Goal: Transaction & Acquisition: Purchase product/service

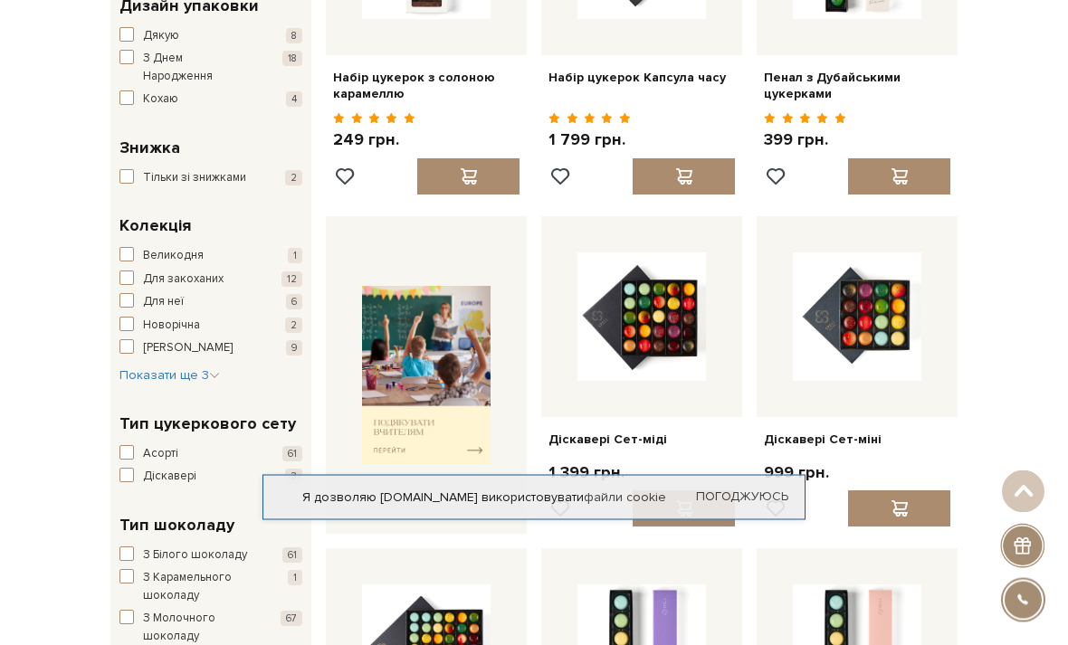
scroll to position [359, 0]
click at [736, 520] on div "Я дозволяю spellchocolate.com використовувати файли cookie Погоджуюсь" at bounding box center [533, 497] width 543 height 45
click at [732, 506] on link "Погоджуюсь" at bounding box center [742, 498] width 92 height 16
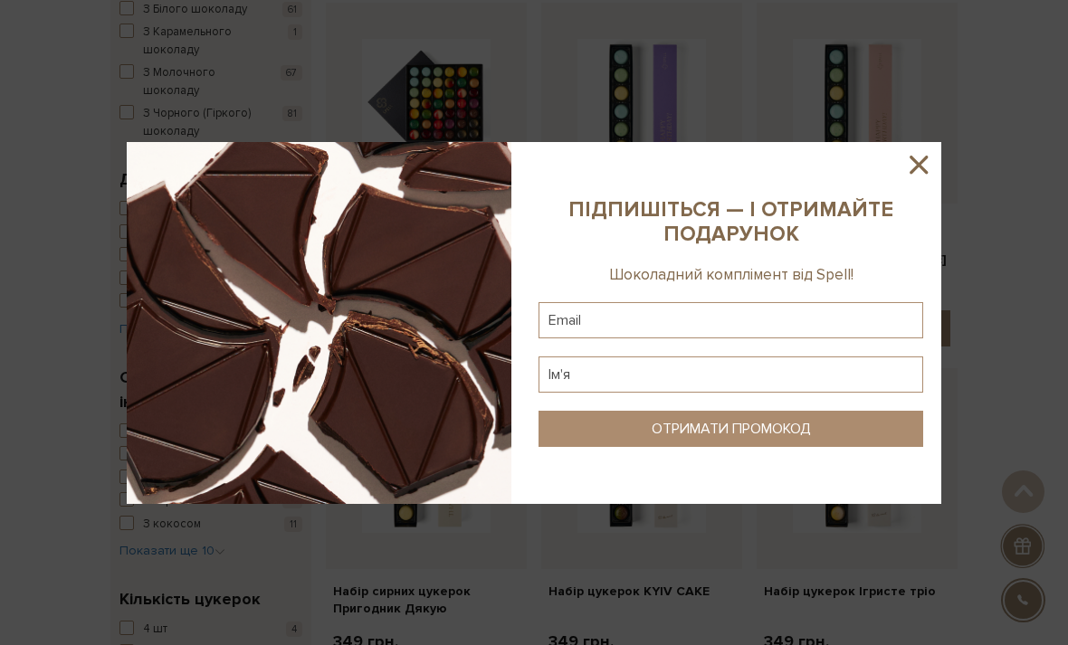
scroll to position [916, 0]
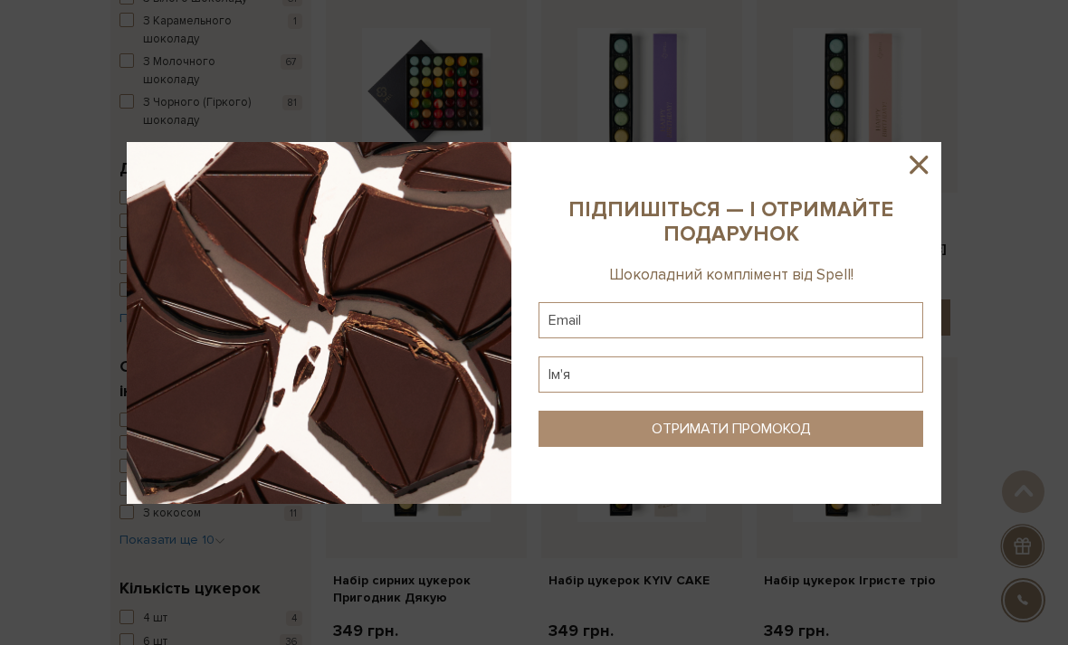
click at [920, 180] on icon at bounding box center [918, 164] width 31 height 31
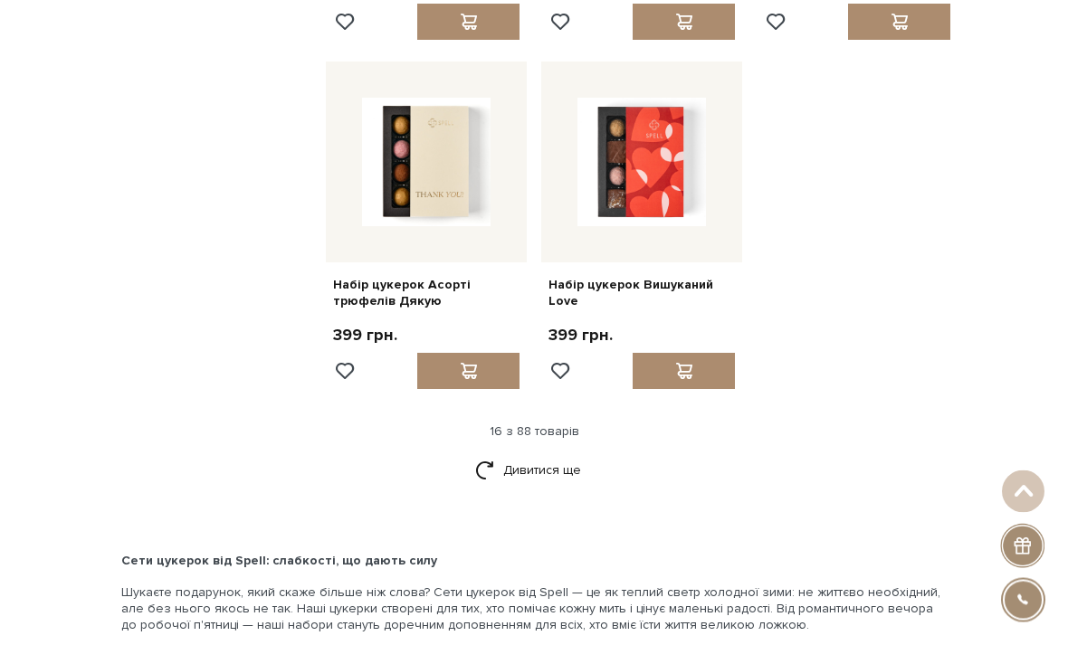
scroll to position [1927, 0]
click at [548, 465] on link "Дивитися ще" at bounding box center [534, 470] width 118 height 32
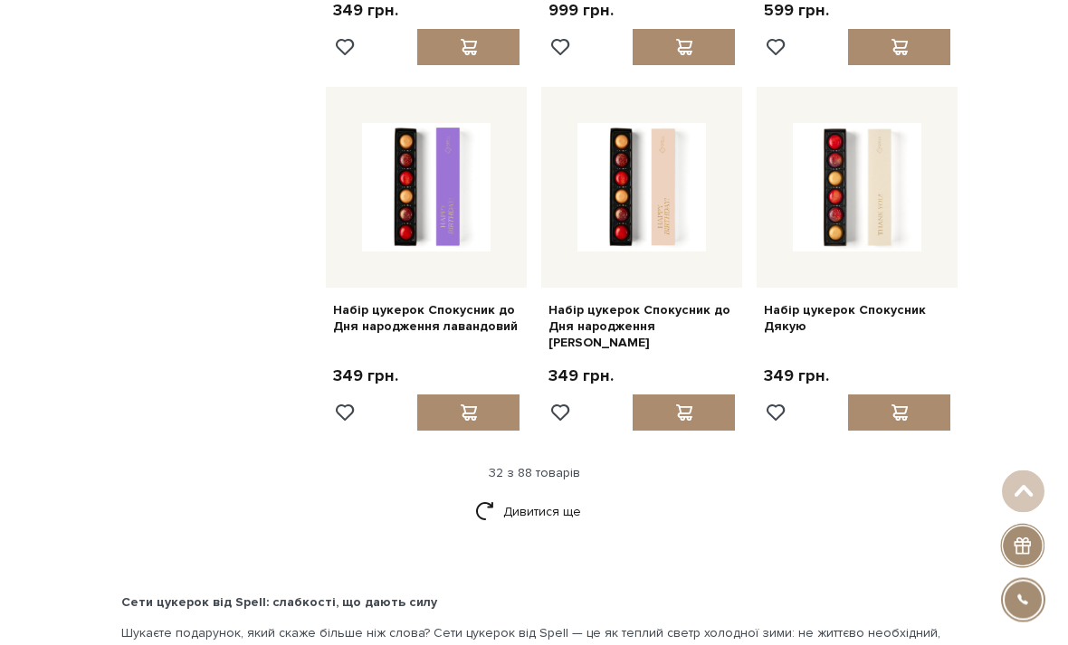
scroll to position [3680, 0]
click at [556, 497] on link "Дивитися ще" at bounding box center [534, 513] width 118 height 32
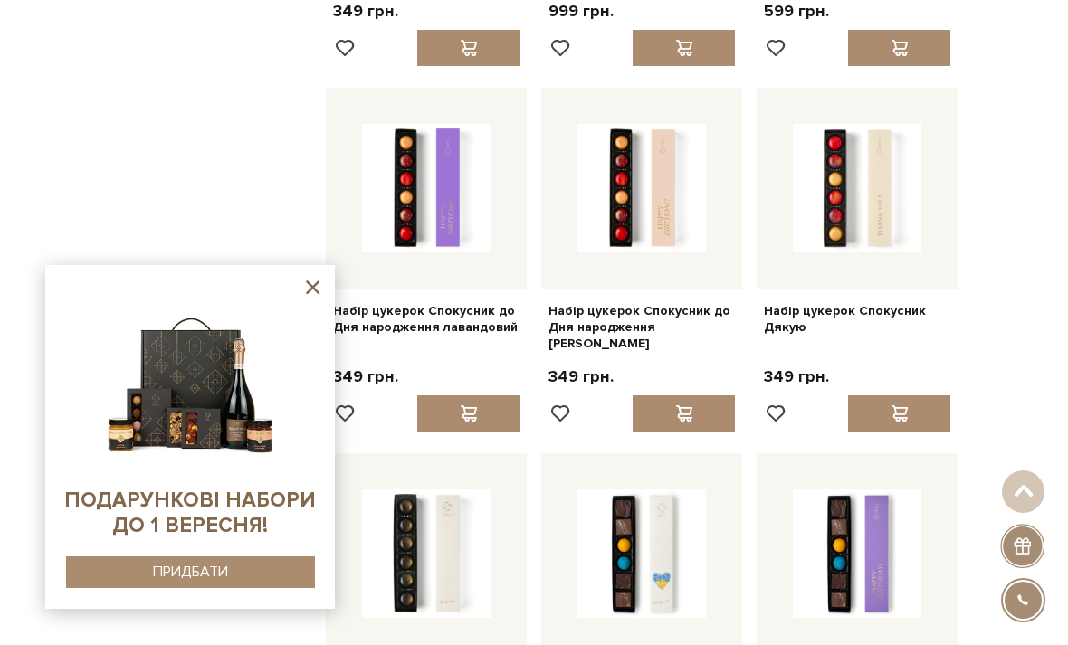
click at [316, 294] on icon at bounding box center [313, 288] width 14 height 14
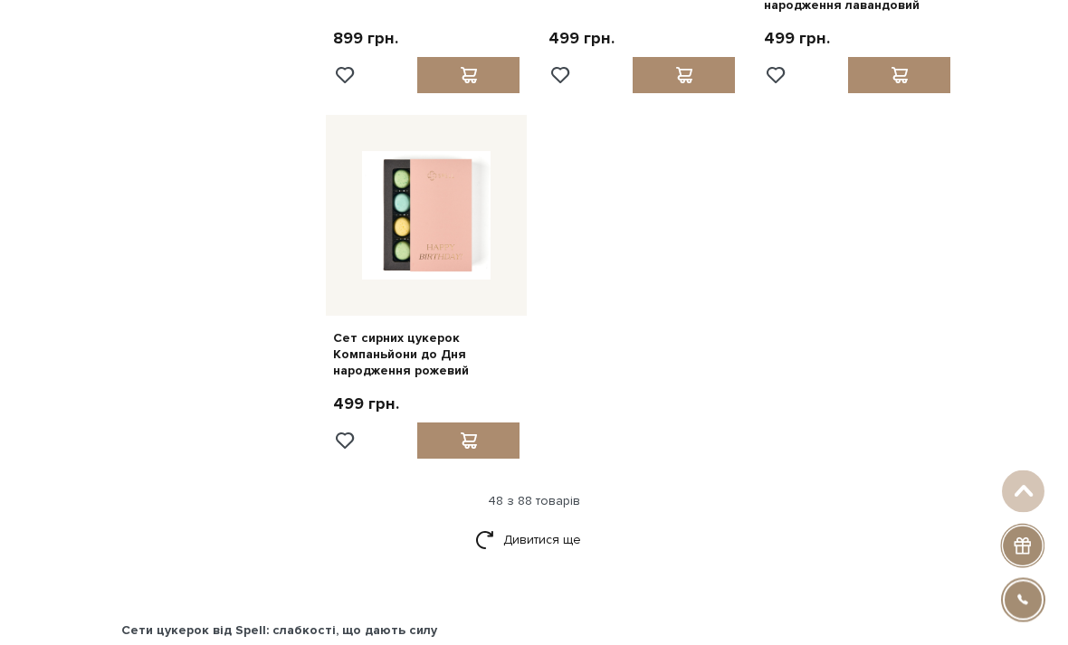
scroll to position [5847, 0]
click at [568, 524] on link "Дивитися ще" at bounding box center [534, 540] width 118 height 32
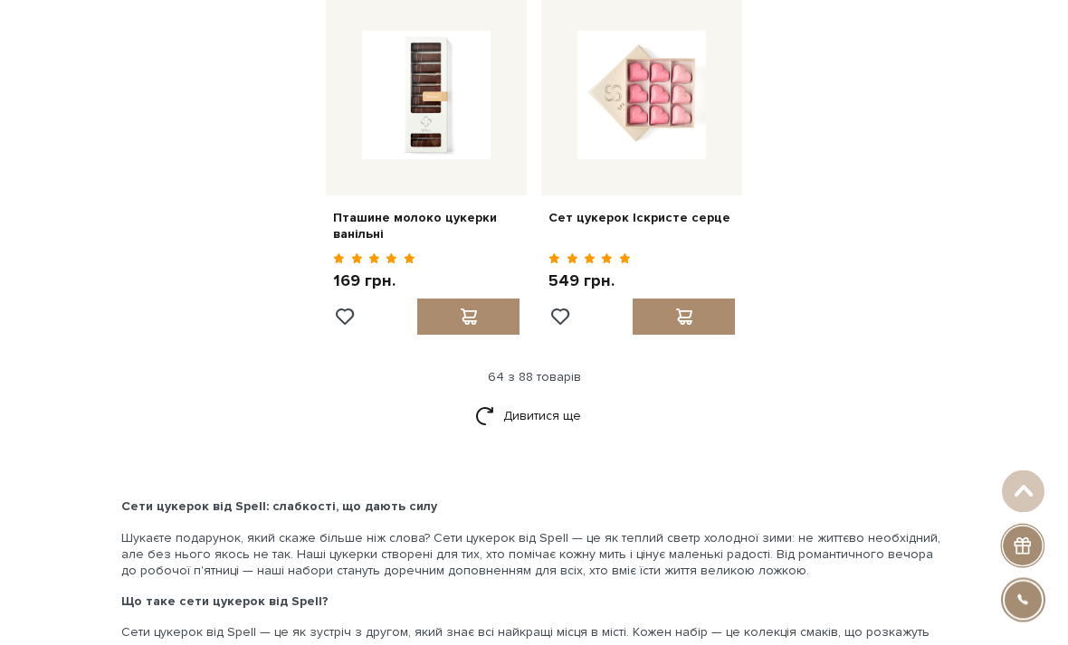
scroll to position [7789, 0]
click at [556, 400] on link "Дивитися ще" at bounding box center [534, 416] width 118 height 32
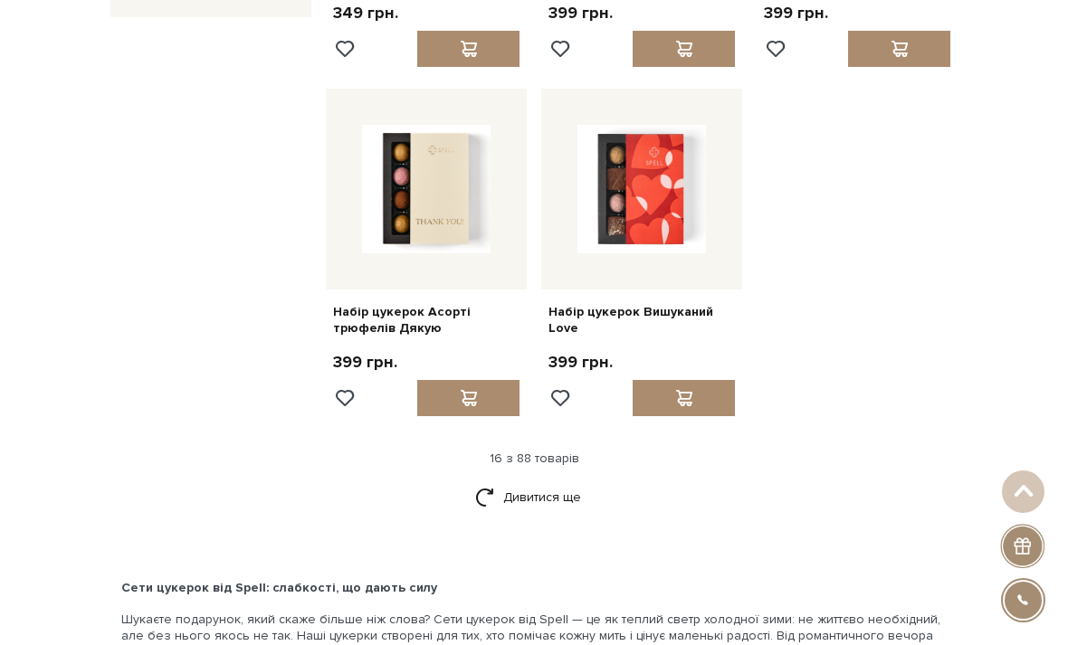
scroll to position [1899, 0]
click at [563, 492] on link "Дивитися ще" at bounding box center [534, 498] width 118 height 32
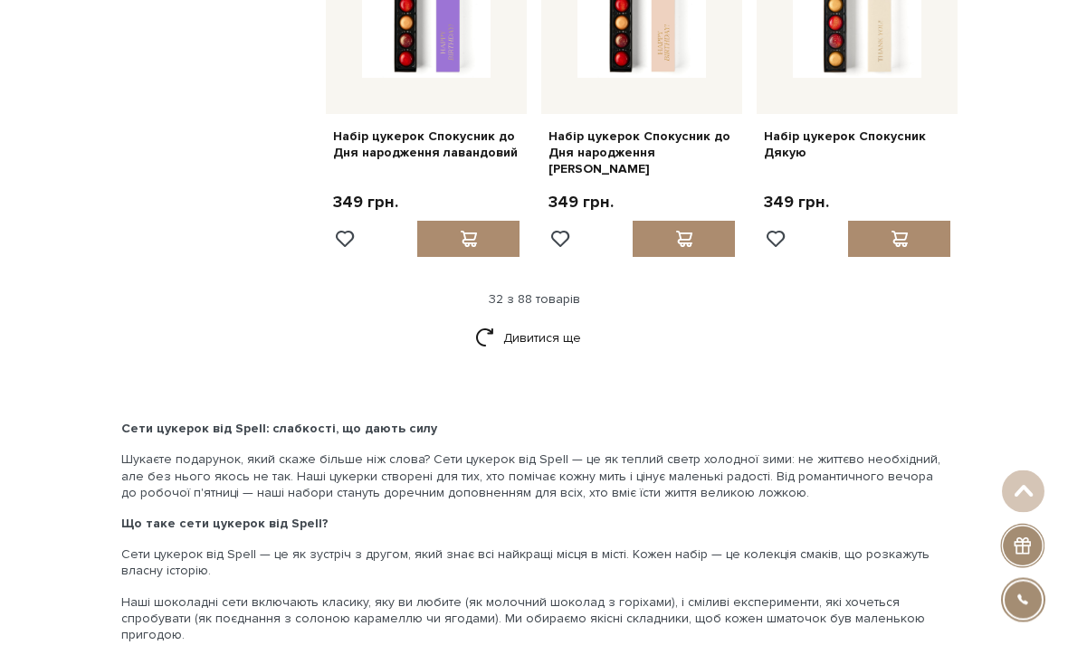
scroll to position [3855, 0]
click at [557, 322] on link "Дивитися ще" at bounding box center [534, 338] width 118 height 32
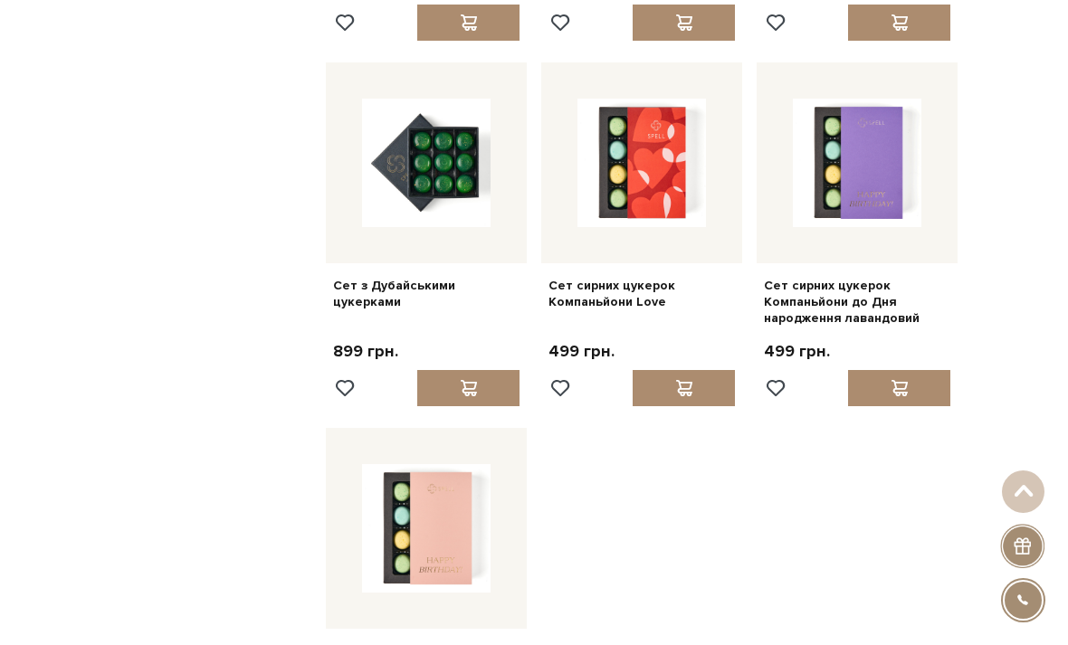
scroll to position [5539, 0]
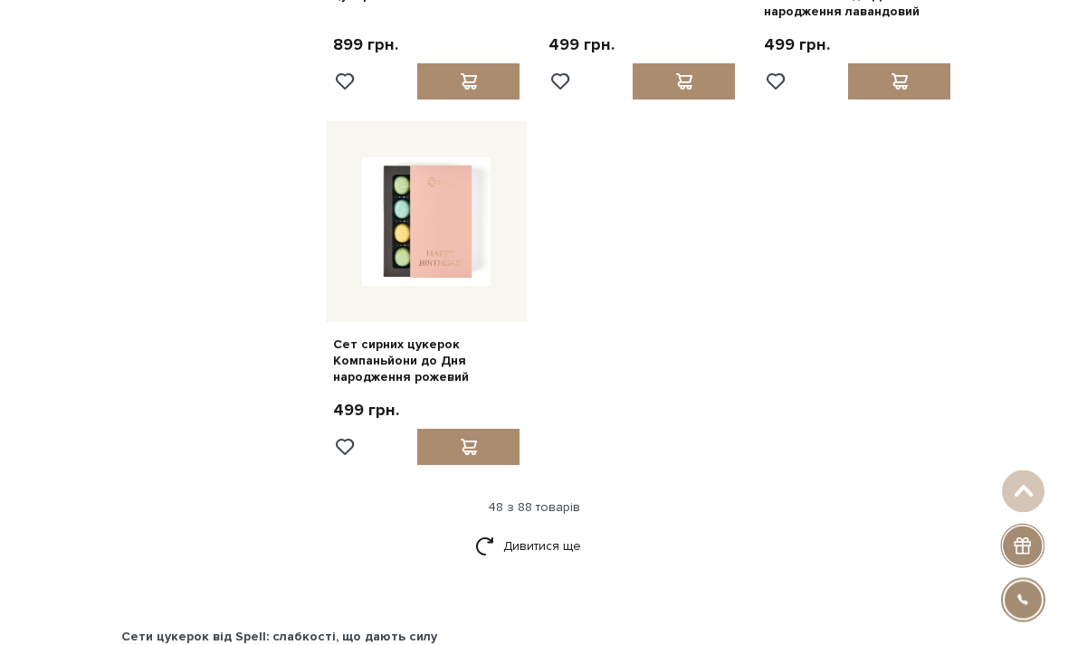
click at [559, 531] on link "Дивитися ще" at bounding box center [534, 547] width 118 height 32
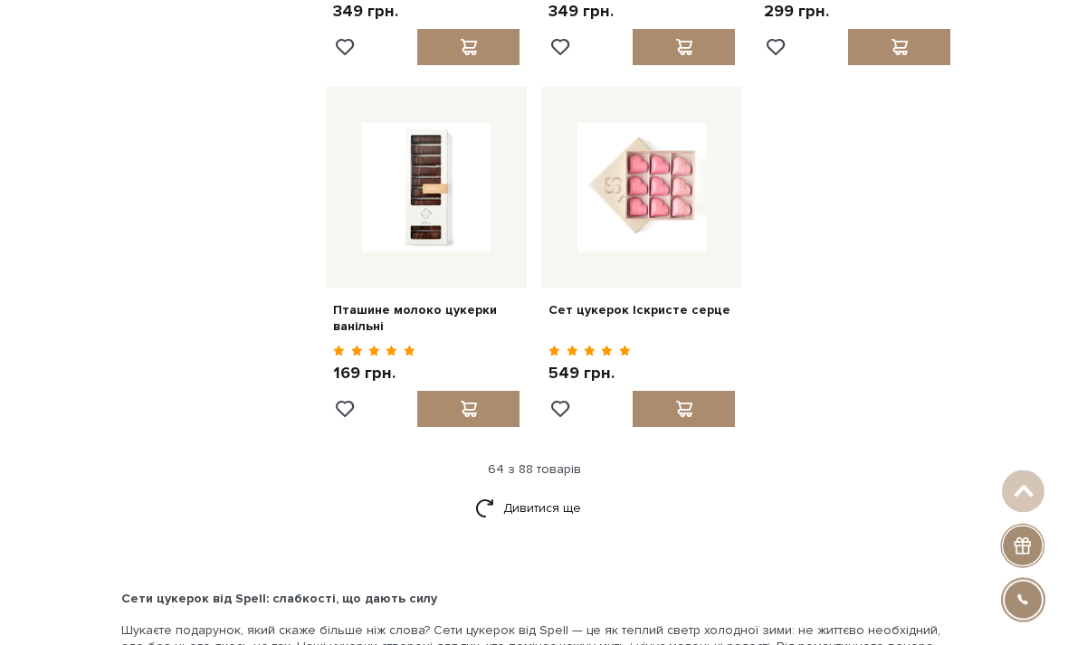
scroll to position [7697, 0]
click at [566, 492] on link "Дивитися ще" at bounding box center [534, 508] width 118 height 32
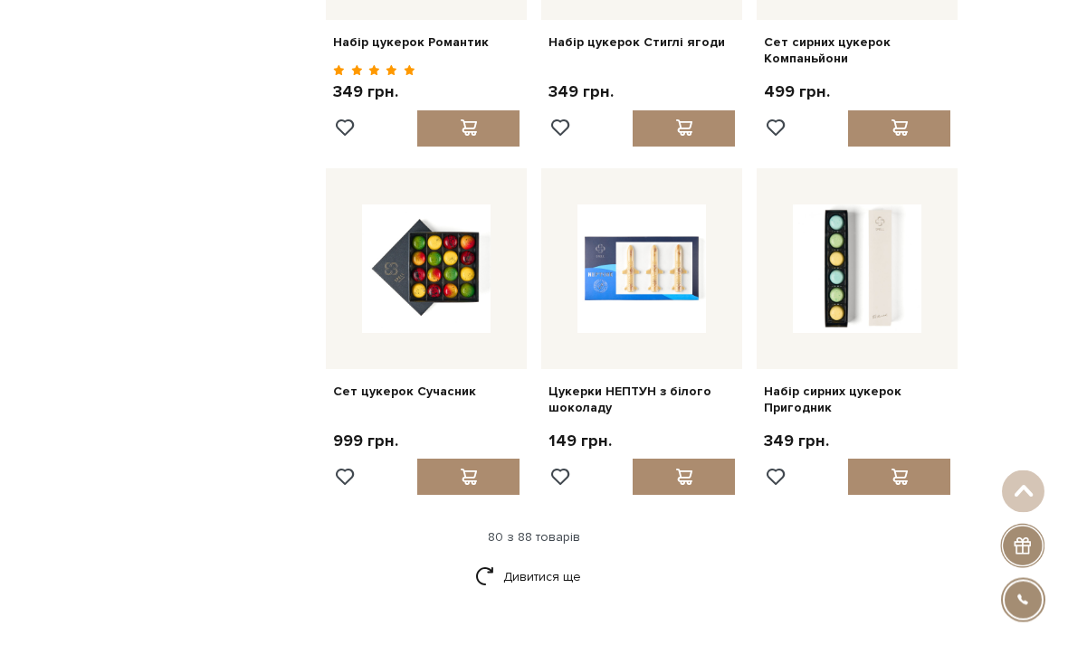
scroll to position [9400, 0]
click at [563, 561] on link "Дивитися ще" at bounding box center [534, 577] width 118 height 32
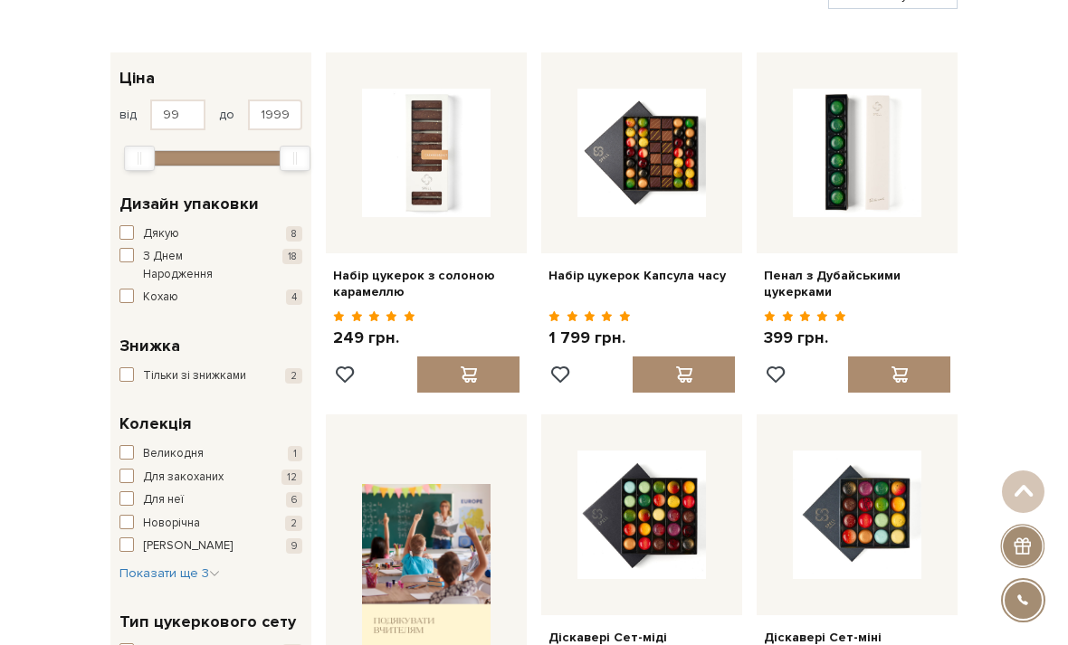
scroll to position [190, 0]
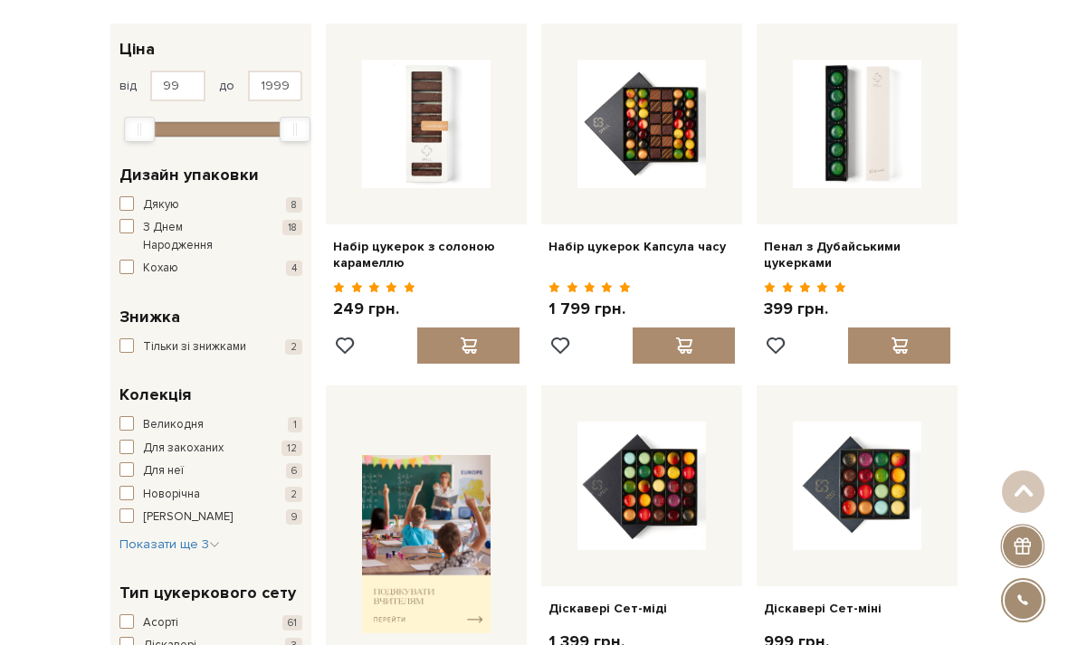
click at [182, 541] on span "Показати ще 3" at bounding box center [169, 544] width 100 height 15
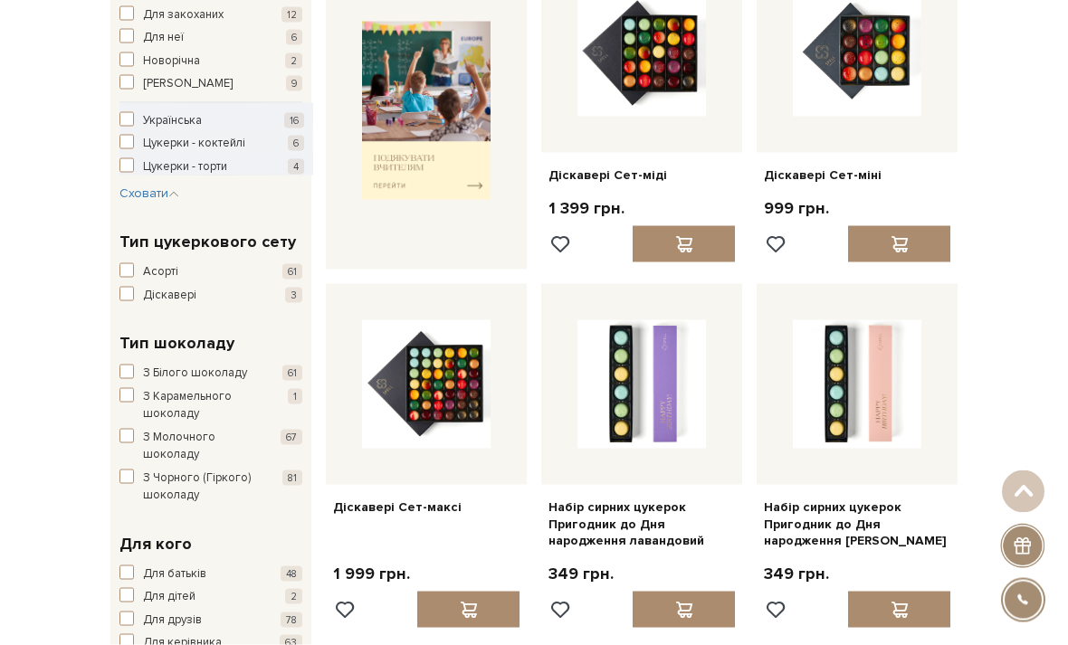
scroll to position [668, 0]
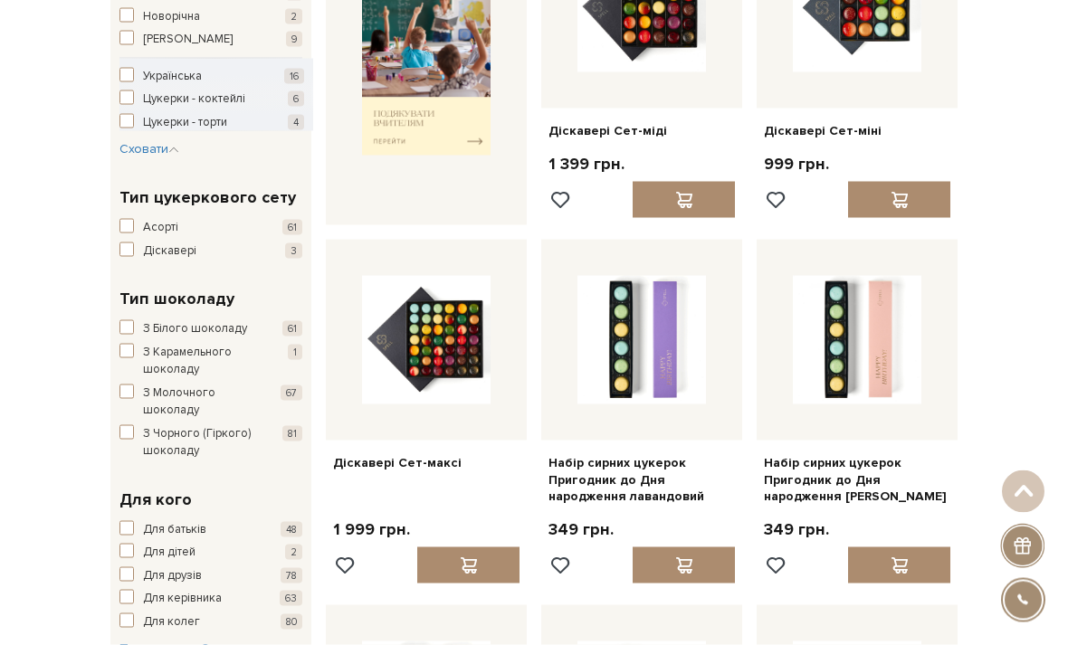
click at [124, 544] on span "button" at bounding box center [126, 551] width 14 height 14
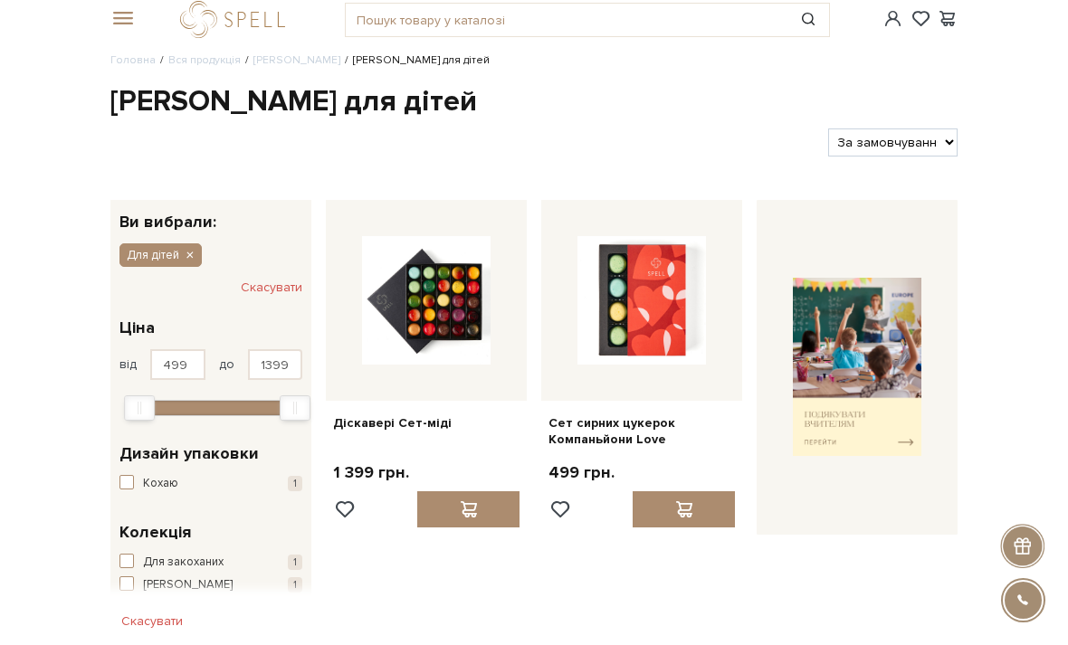
scroll to position [13, 0]
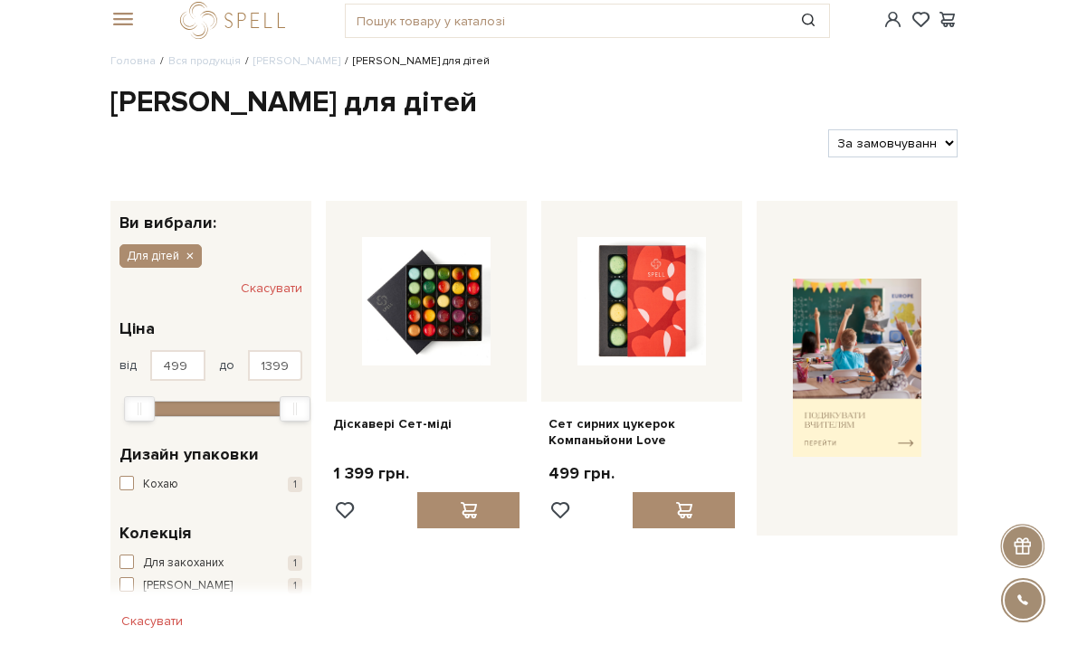
click at [682, 353] on img at bounding box center [641, 301] width 129 height 129
